Goal: Task Accomplishment & Management: Use online tool/utility

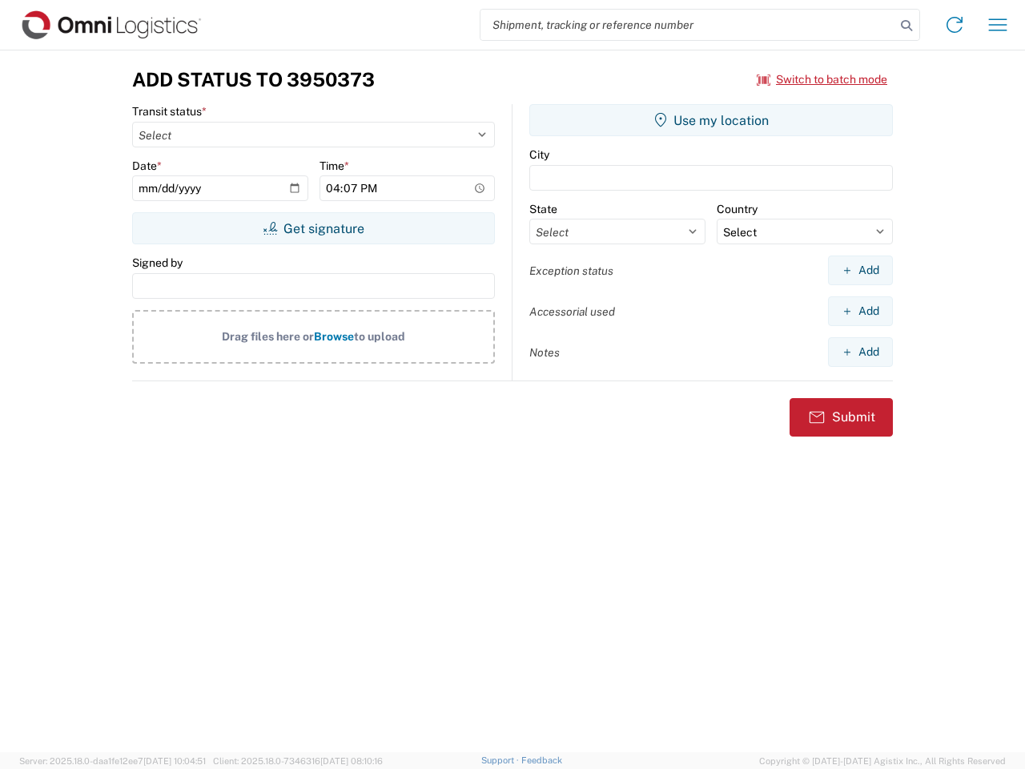
click at [688, 25] on input "search" at bounding box center [687, 25] width 415 height 30
click at [906, 26] on icon at bounding box center [906, 25] width 22 height 22
click at [955, 25] on icon at bounding box center [955, 25] width 26 height 26
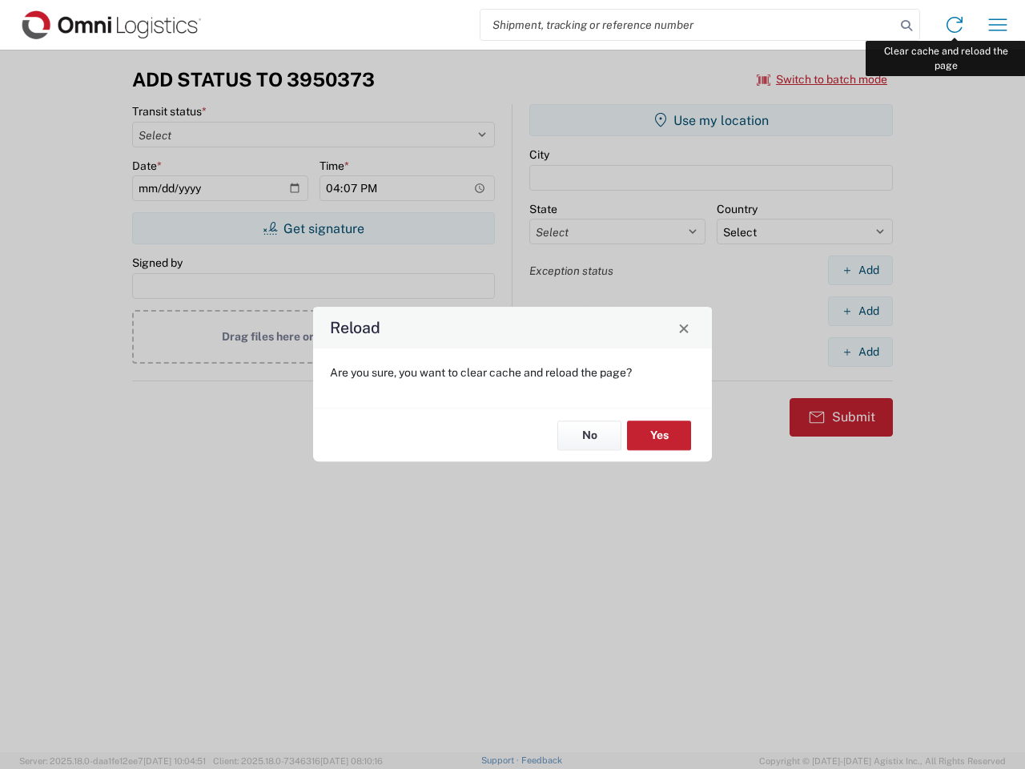
click at [998, 25] on div "Reload Are you sure, you want to clear cache and reload the page? No Yes" at bounding box center [512, 384] width 1025 height 769
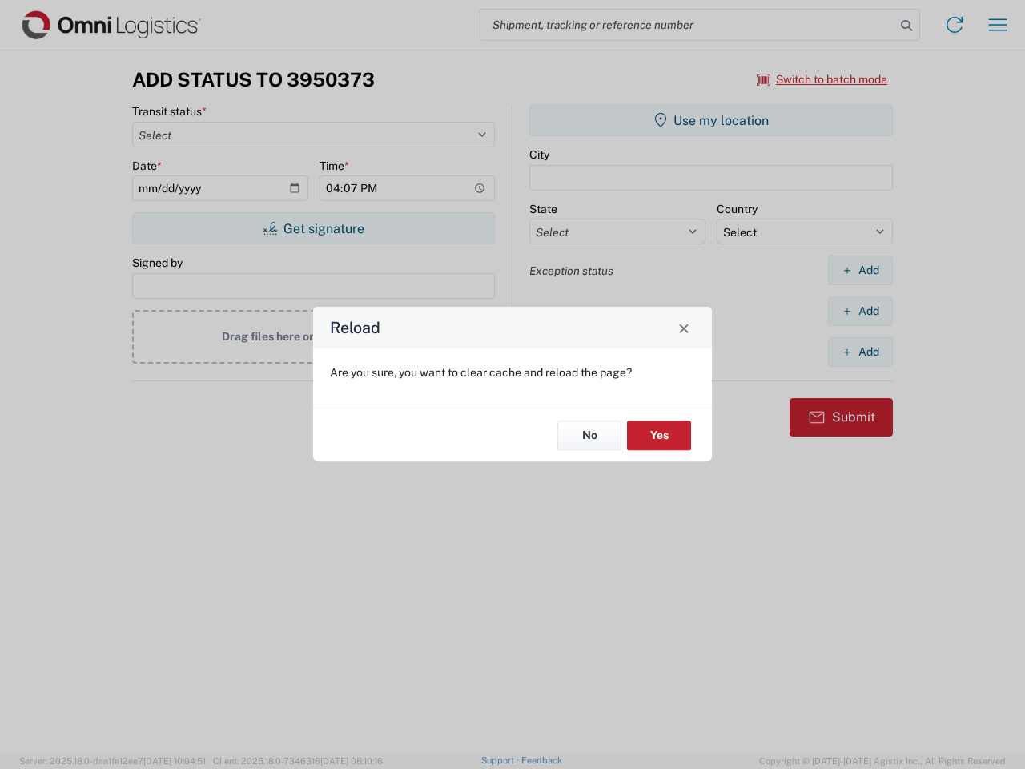
click at [822, 79] on div "Reload Are you sure, you want to clear cache and reload the page? No Yes" at bounding box center [512, 384] width 1025 height 769
click at [313, 228] on div "Reload Are you sure, you want to clear cache and reload the page? No Yes" at bounding box center [512, 384] width 1025 height 769
click at [711, 120] on div "Reload Are you sure, you want to clear cache and reload the page? No Yes" at bounding box center [512, 384] width 1025 height 769
click at [860, 270] on div "Reload Are you sure, you want to clear cache and reload the page? No Yes" at bounding box center [512, 384] width 1025 height 769
click at [860, 311] on div "Reload Are you sure, you want to clear cache and reload the page? No Yes" at bounding box center [512, 384] width 1025 height 769
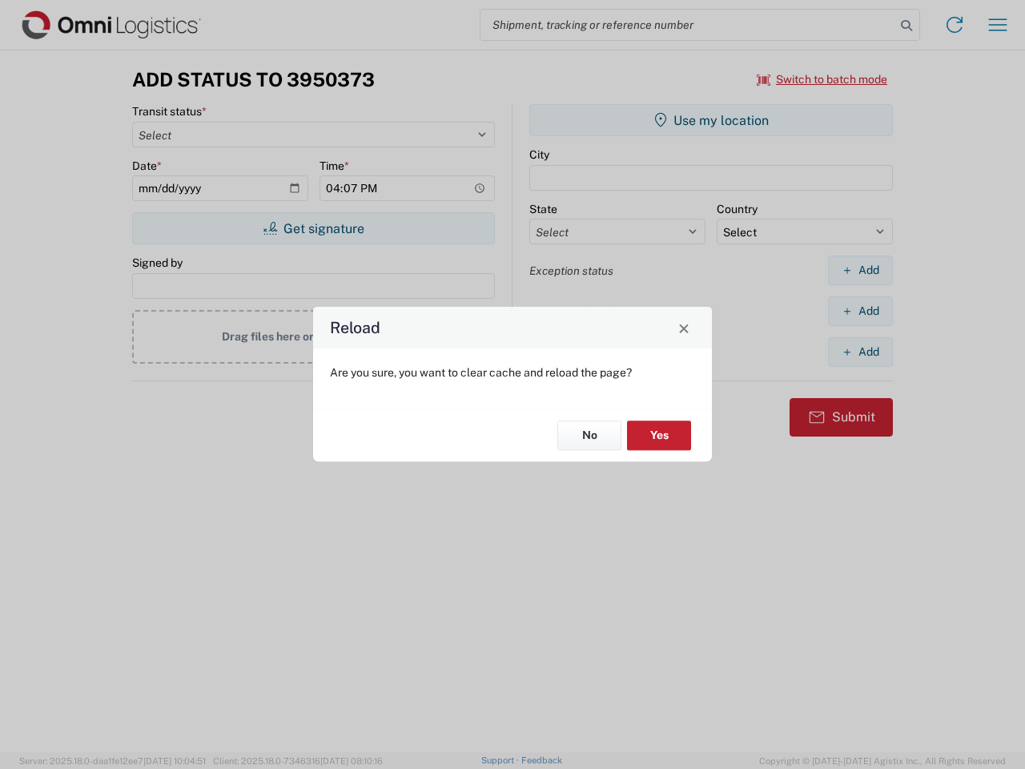
click at [860, 352] on div "Reload Are you sure, you want to clear cache and reload the page? No Yes" at bounding box center [512, 384] width 1025 height 769
